Goal: Task Accomplishment & Management: Complete application form

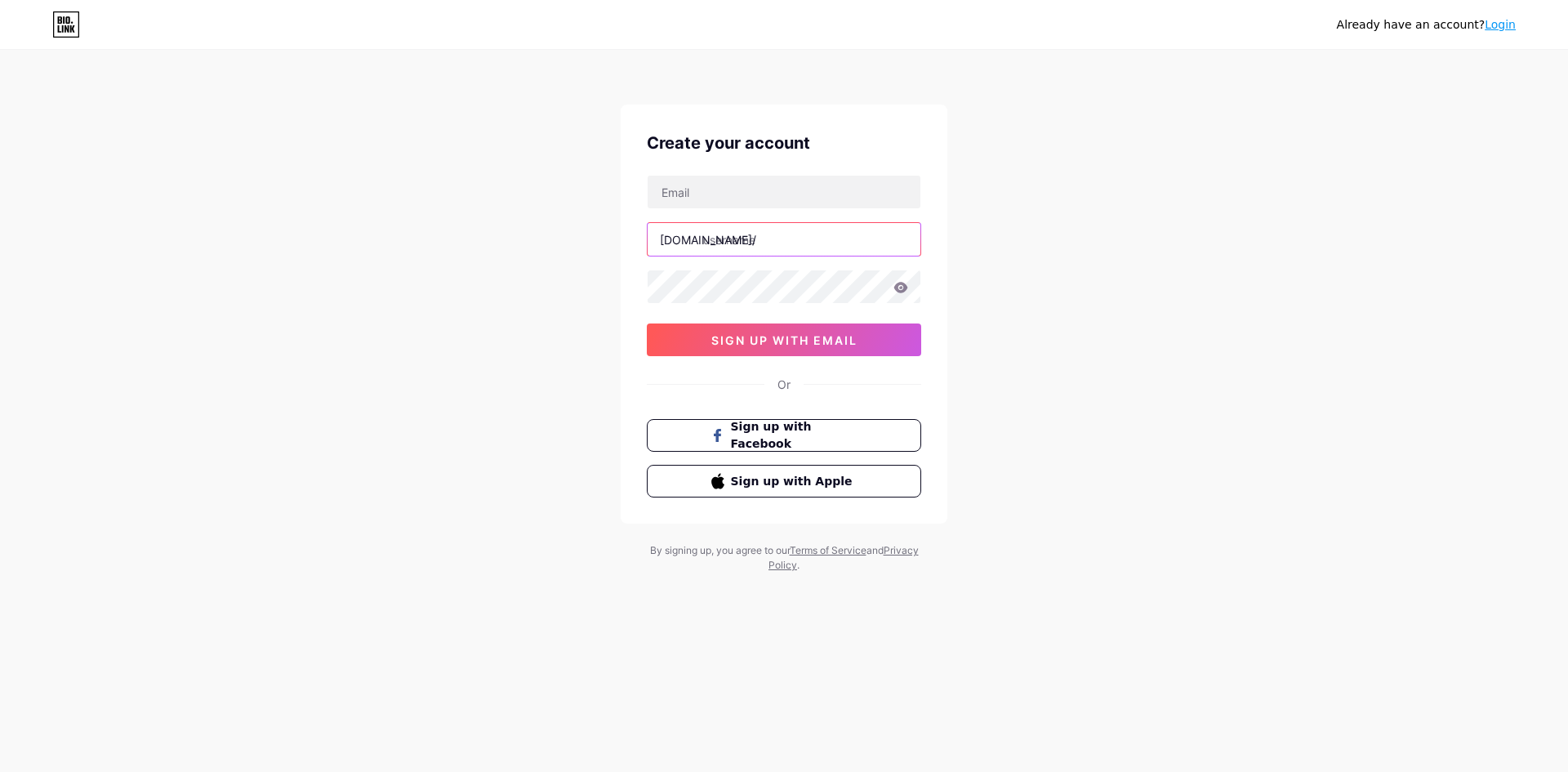
click at [780, 244] on input "text" at bounding box center [784, 239] width 273 height 32
click at [766, 198] on input "text" at bounding box center [784, 192] width 273 height 32
type input "[EMAIL_ADDRESS][DOMAIN_NAME]"
click at [775, 237] on input "text" at bounding box center [784, 239] width 273 height 32
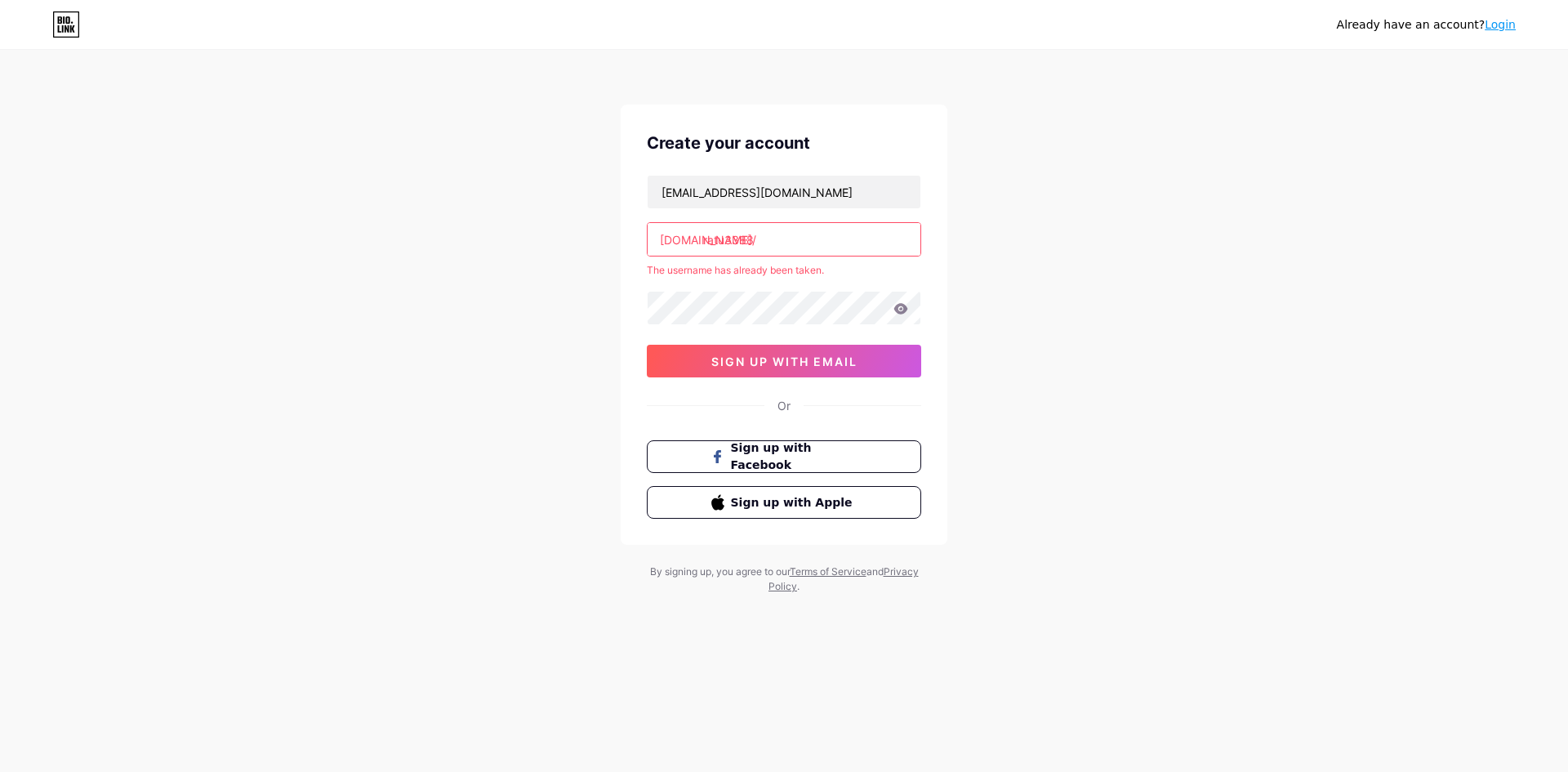
click at [702, 238] on input "ratu3388" at bounding box center [784, 239] width 273 height 32
click at [736, 242] on input "main-ratu3388" at bounding box center [784, 239] width 273 height 32
type input "mainratu3388"
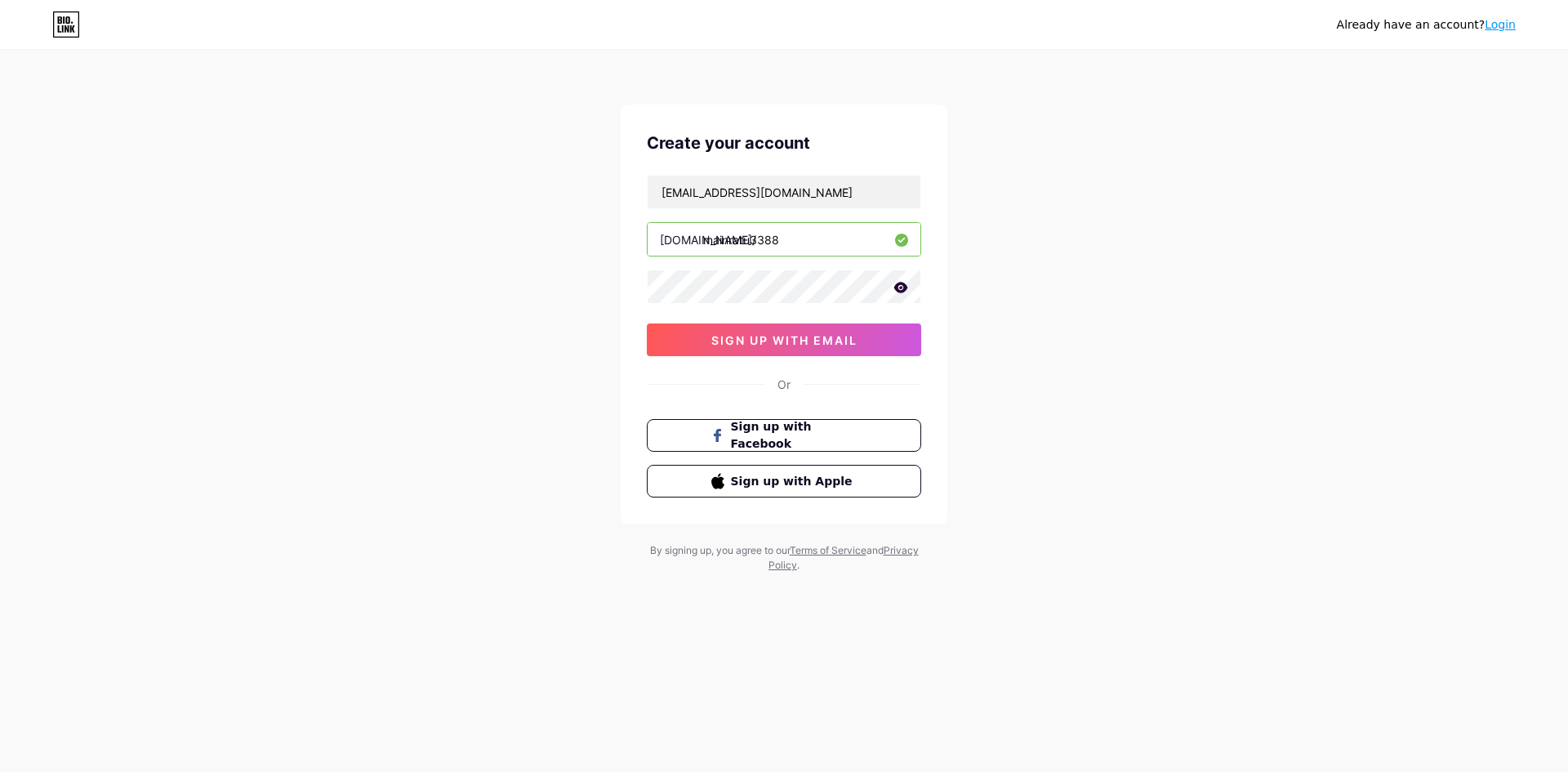
click at [902, 287] on icon at bounding box center [901, 287] width 14 height 11
click at [845, 352] on button "sign up with email" at bounding box center [784, 340] width 274 height 32
